Goal: Subscribe to service/newsletter

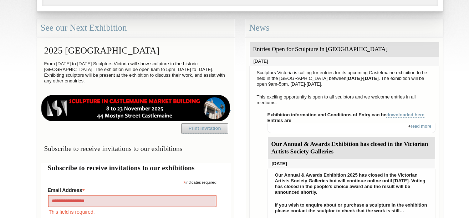
type input "**********"
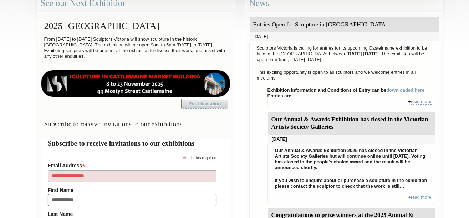
type input "**********"
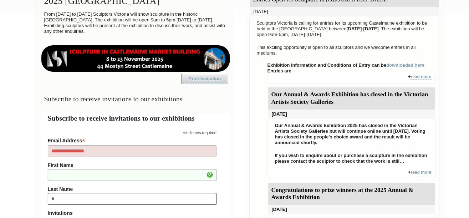
type input "**"
type input "**********"
